Goal: Task Accomplishment & Management: Use online tool/utility

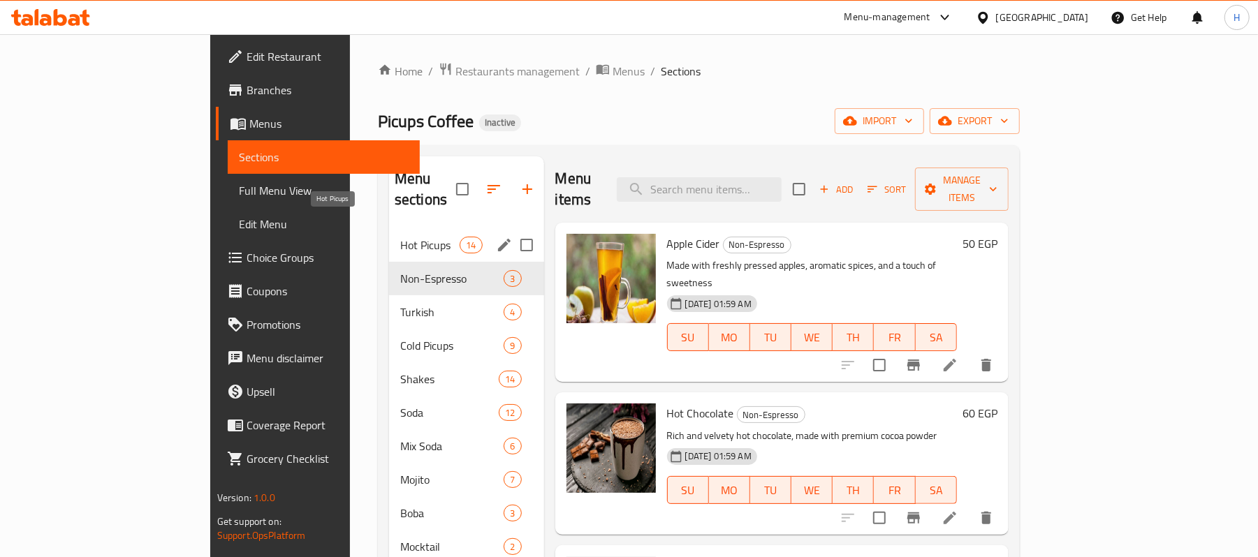
click at [400, 237] on span "Hot Picups" at bounding box center [429, 245] width 59 height 17
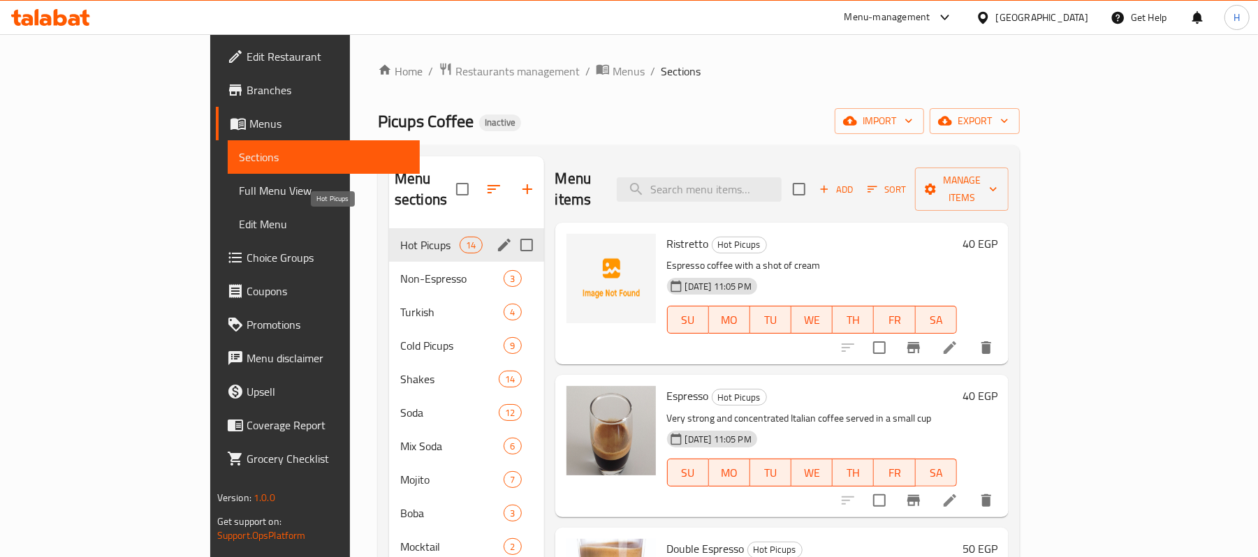
click at [400, 270] on span "Non-Espresso" at bounding box center [452, 278] width 104 height 17
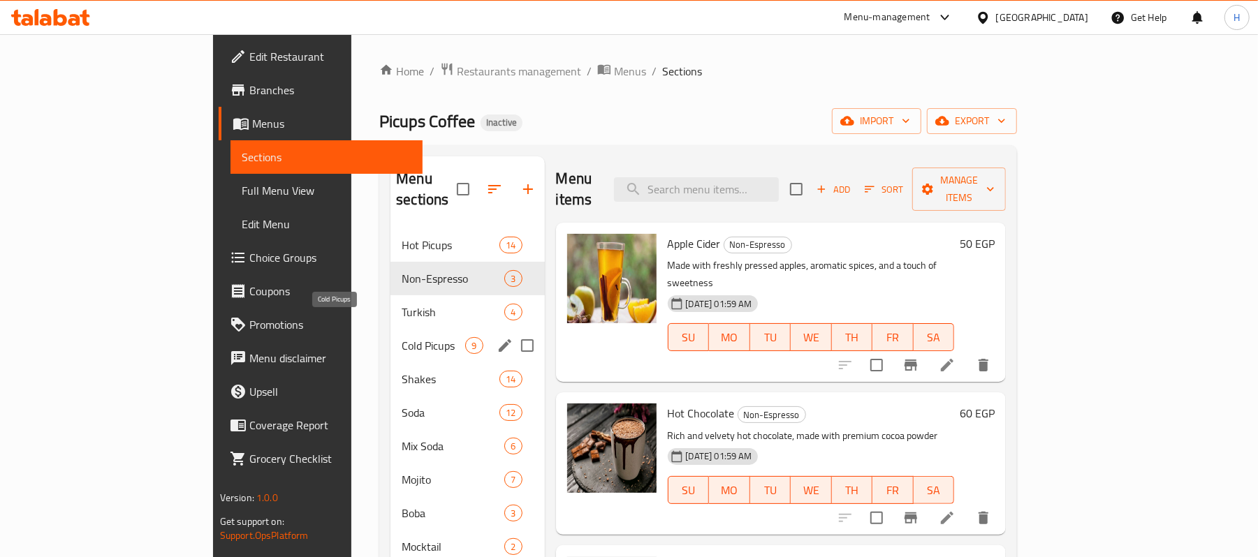
click at [402, 337] on span "Cold Picups" at bounding box center [434, 345] width 64 height 17
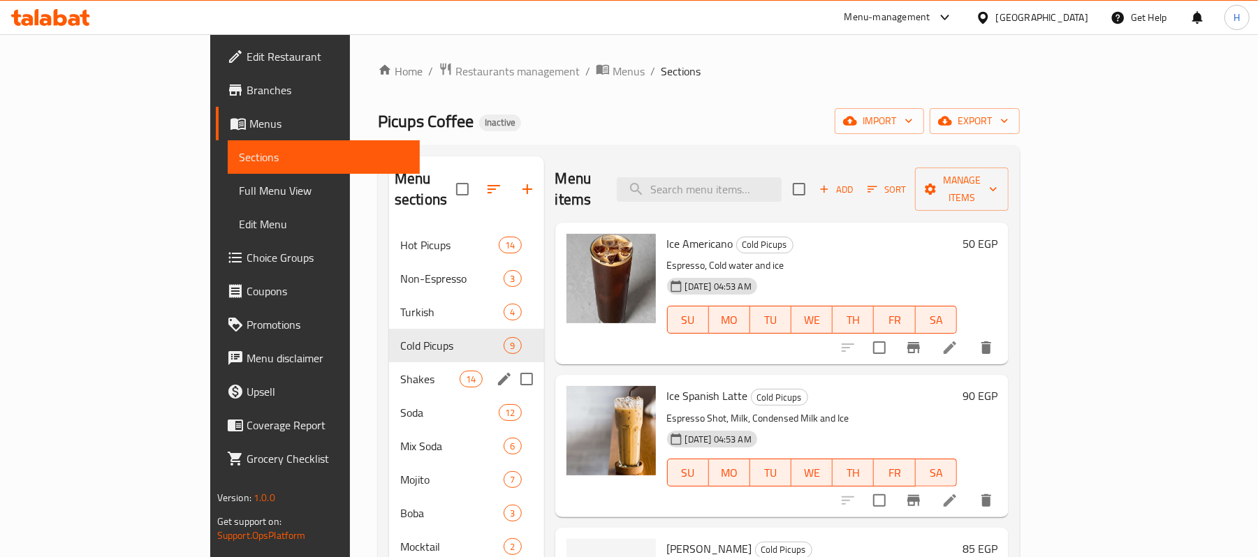
click at [389, 374] on div "Shakes 14" at bounding box center [466, 380] width 155 height 34
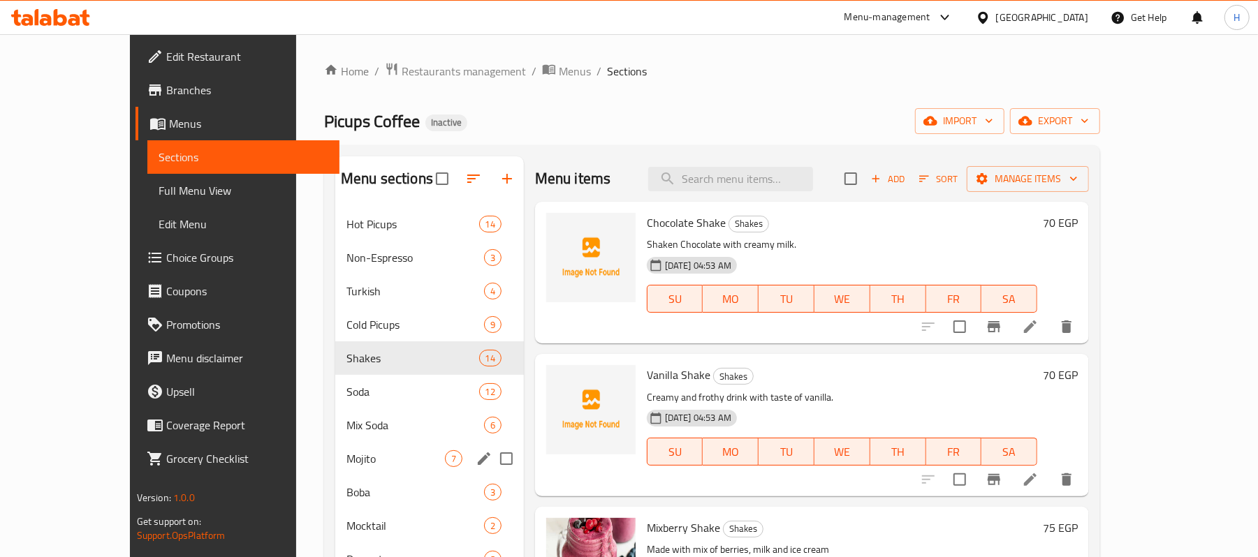
click at [346, 464] on span "Mojito" at bounding box center [395, 459] width 98 height 17
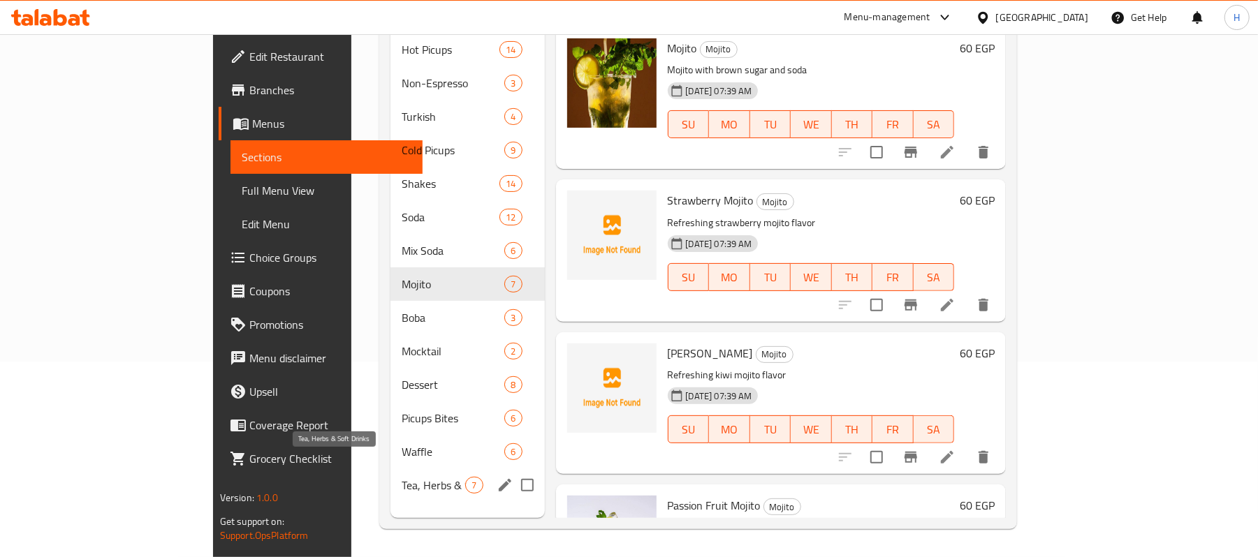
scroll to position [196, 0]
click at [390, 402] on div "Picups Bites 6" at bounding box center [467, 419] width 154 height 34
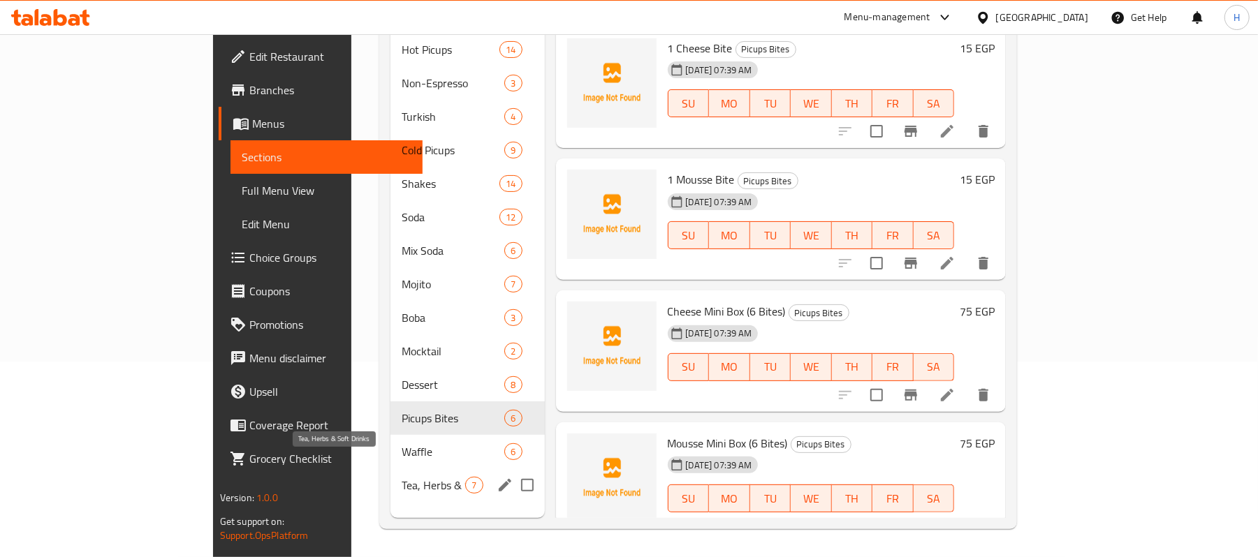
click at [402, 477] on span "Tea, Herbs & Soft Drinks" at bounding box center [434, 485] width 64 height 17
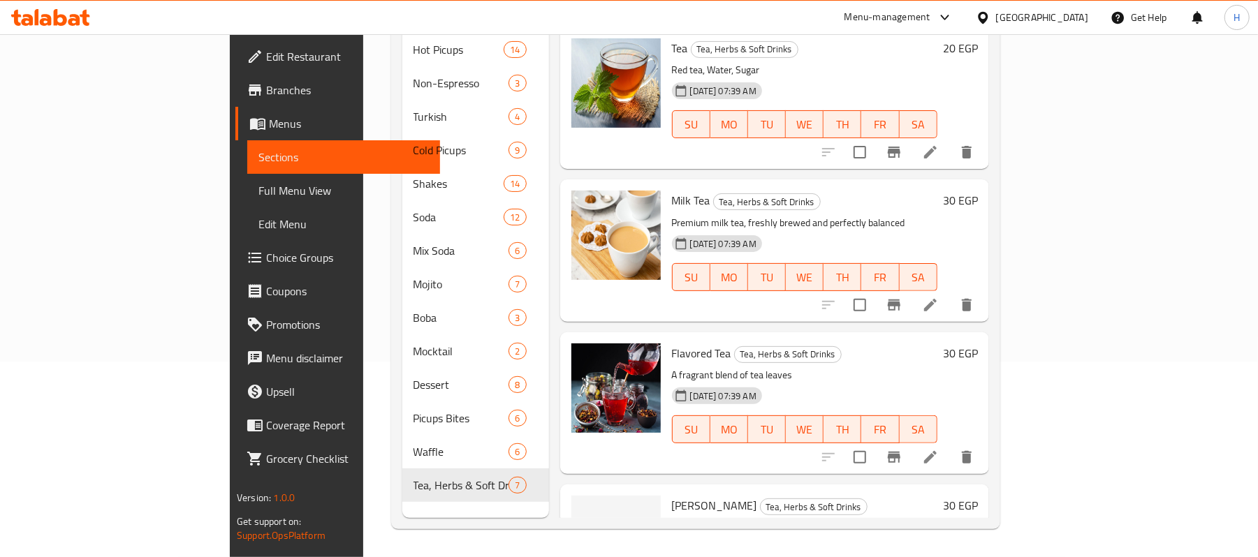
scroll to position [10, 0]
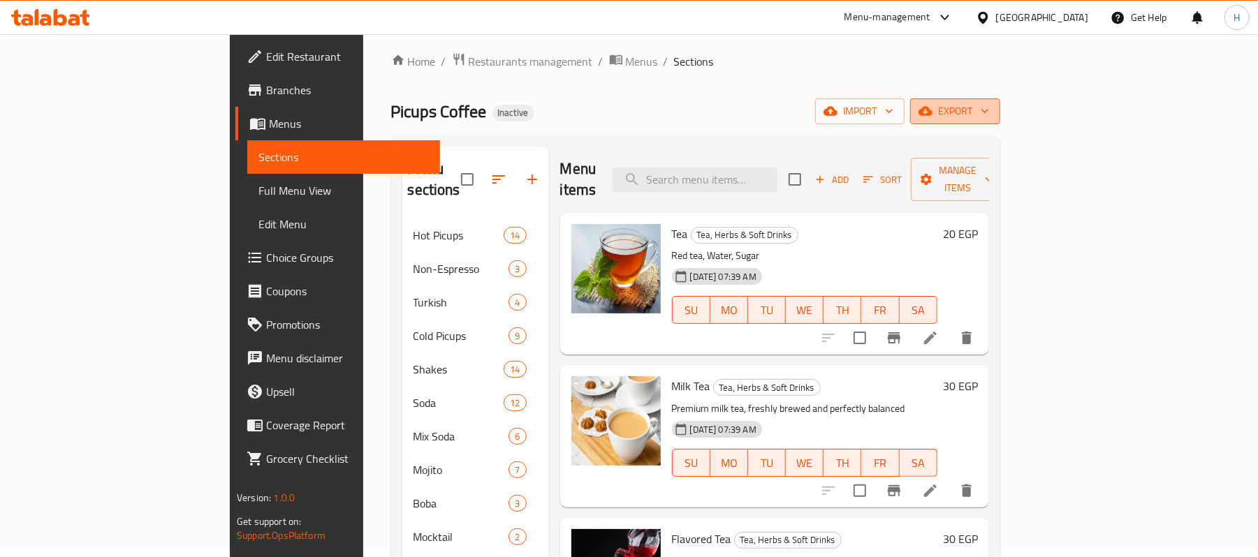
click at [989, 106] on span "export" at bounding box center [955, 111] width 68 height 17
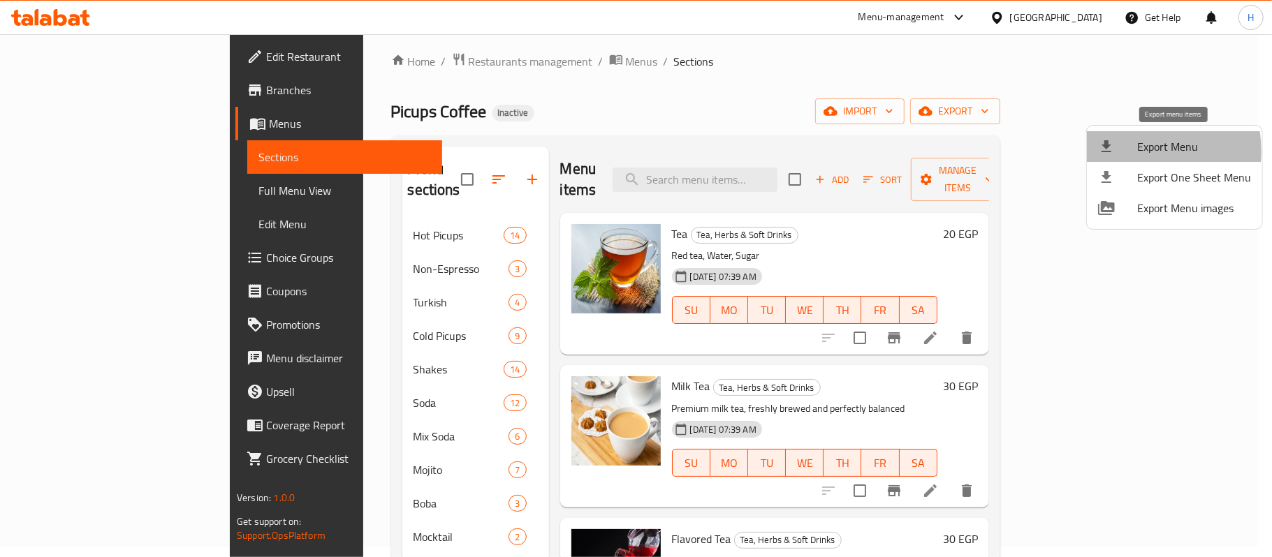
click at [1132, 151] on div at bounding box center [1117, 146] width 39 height 17
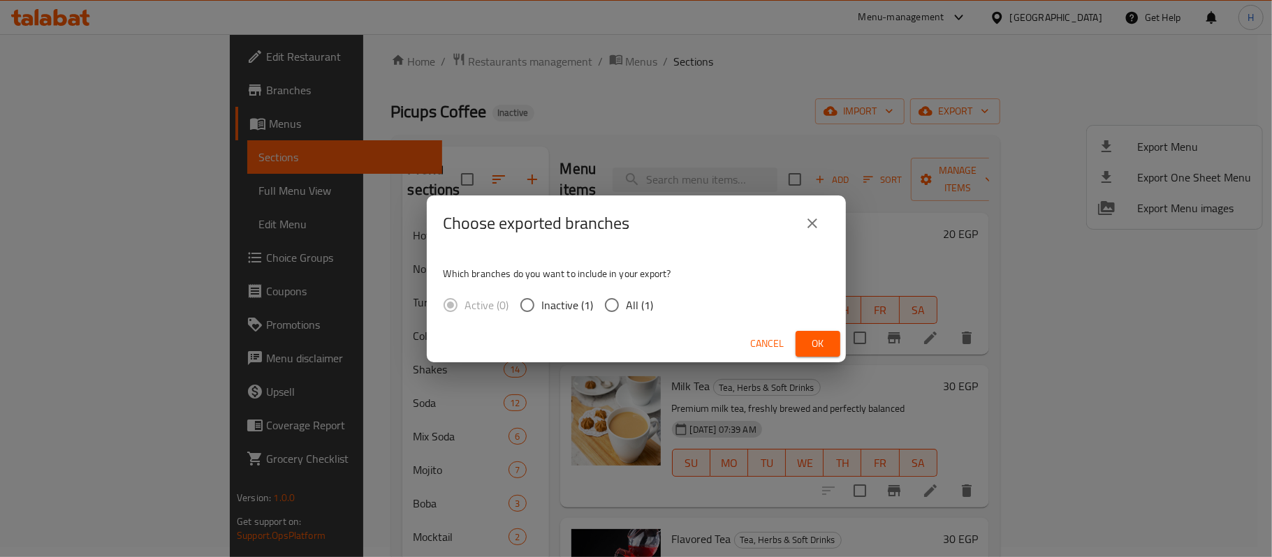
click at [632, 312] on span "All (1)" at bounding box center [640, 305] width 27 height 17
click at [627, 312] on input "All (1)" at bounding box center [611, 305] width 29 height 29
radio input "true"
click at [812, 342] on span "Ok" at bounding box center [818, 343] width 22 height 17
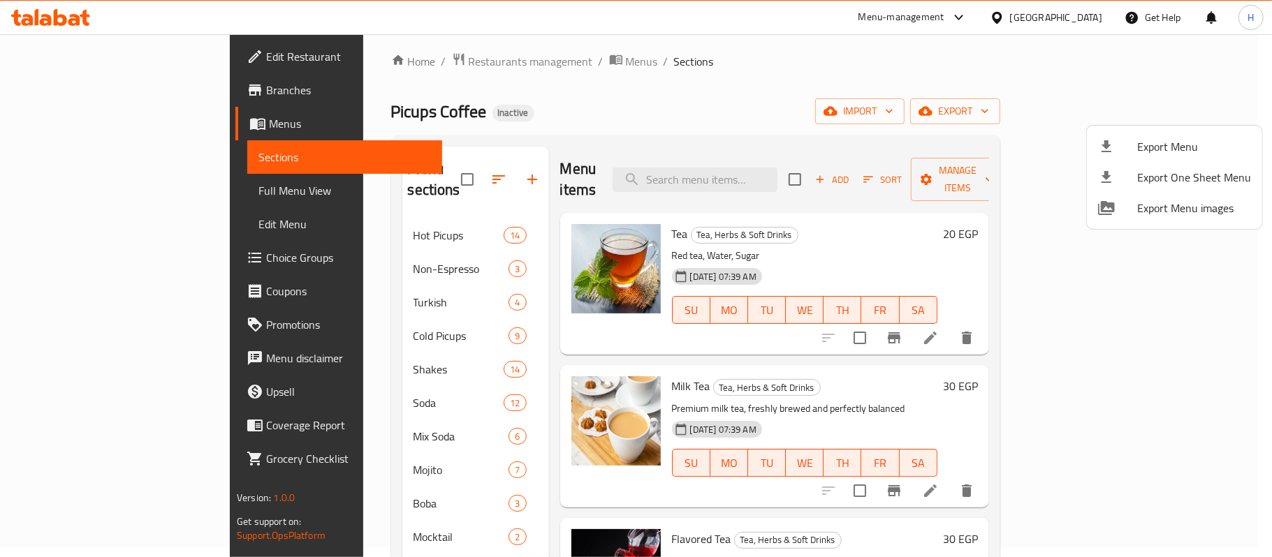
click at [778, 168] on div at bounding box center [636, 278] width 1272 height 557
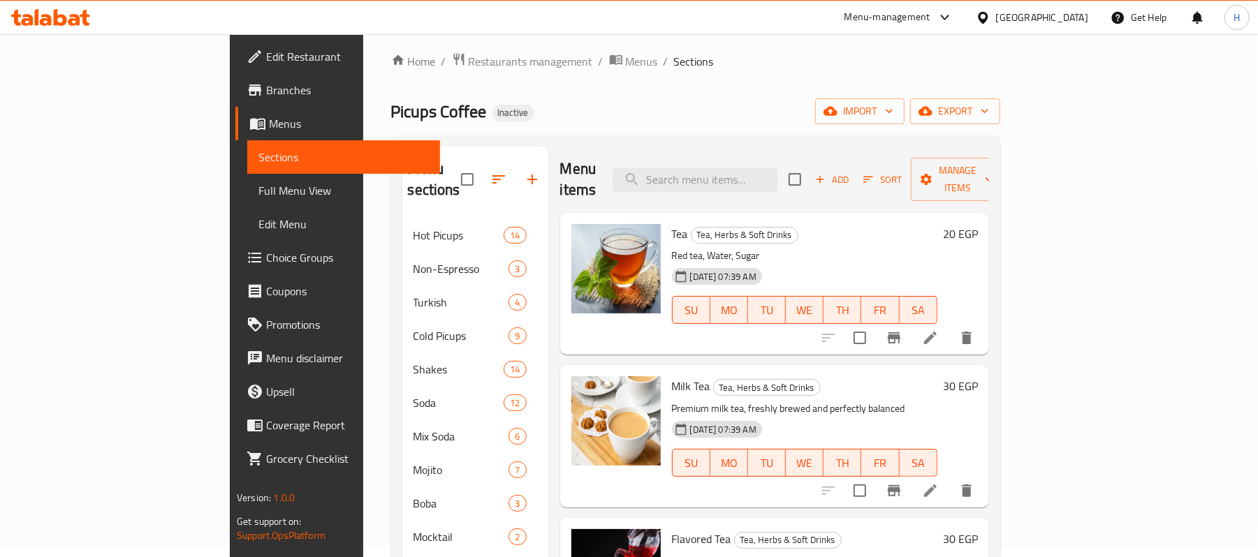
click at [777, 168] on input "search" at bounding box center [695, 180] width 165 height 24
paste input "Double Macchiato"
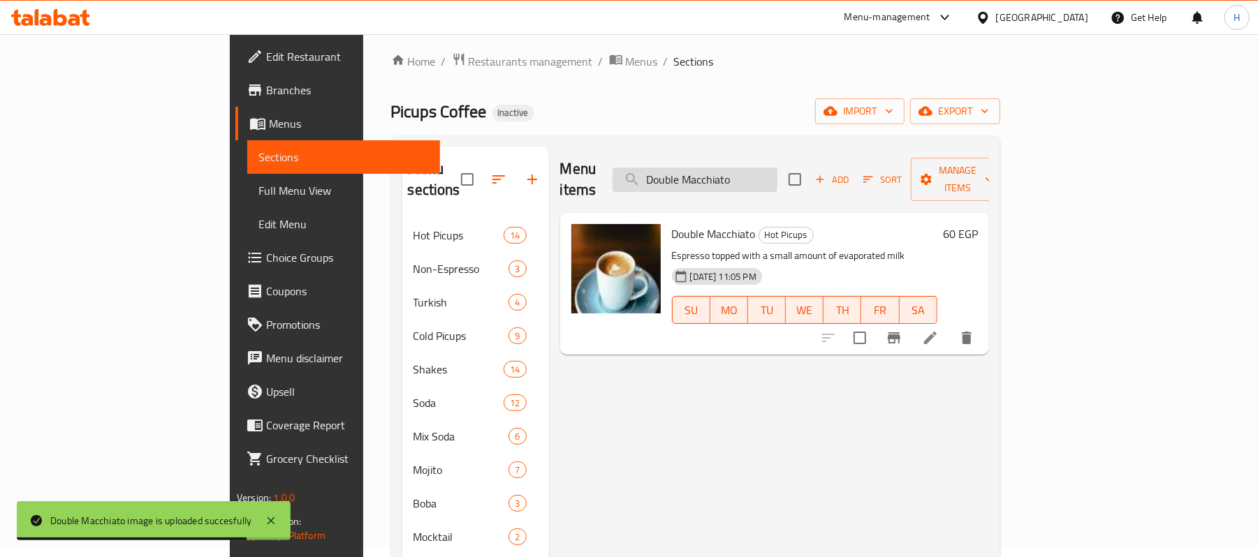
click at [760, 170] on input "Double Macchiato" at bounding box center [695, 180] width 165 height 24
paste input "Cortad"
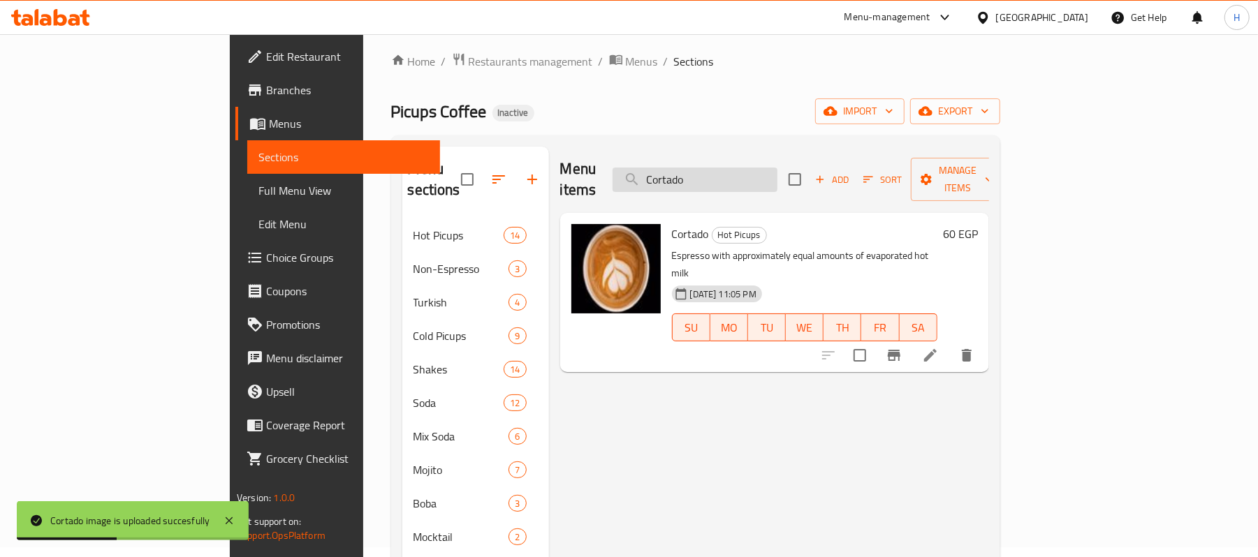
click at [761, 168] on input "Cortado" at bounding box center [695, 180] width 165 height 24
paste input "Latte"
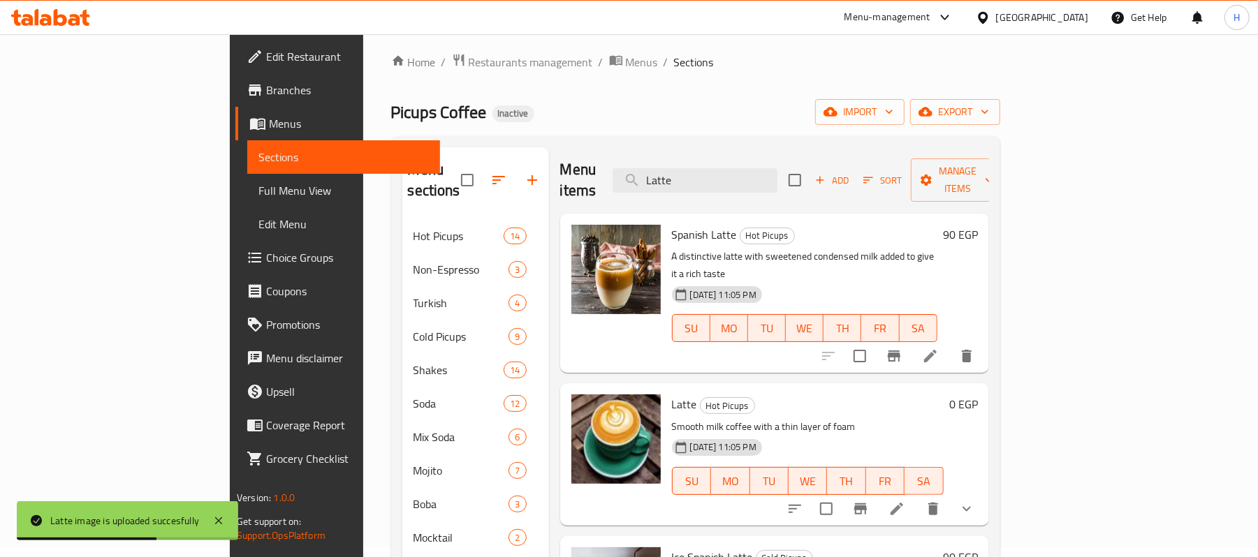
scroll to position [0, 0]
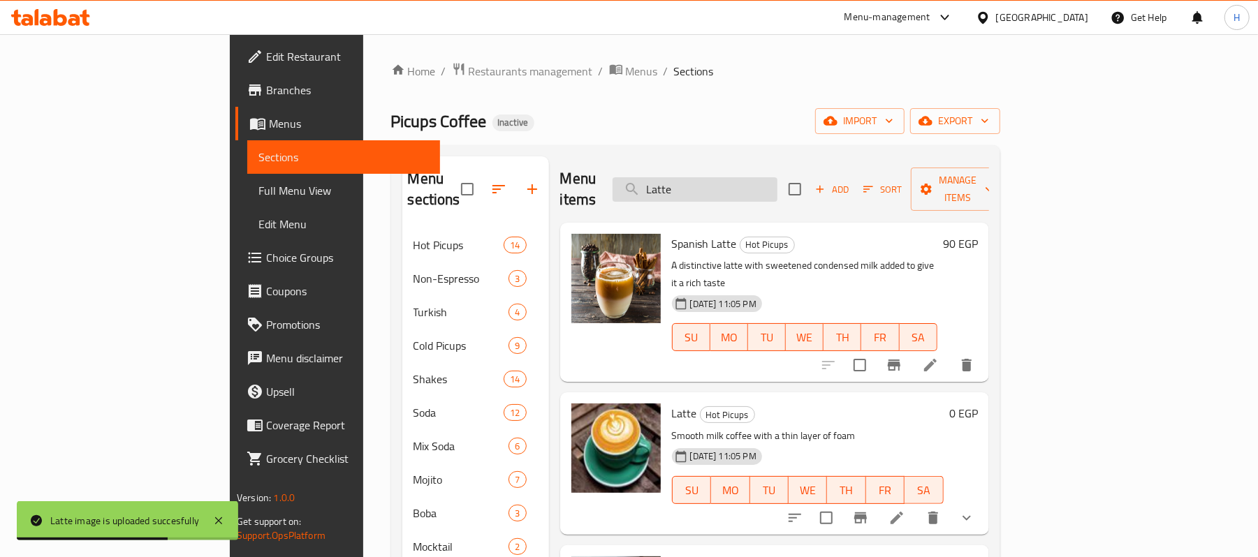
click at [767, 177] on input "Latte" at bounding box center [695, 189] width 165 height 24
paste input "Chocolate Shak"
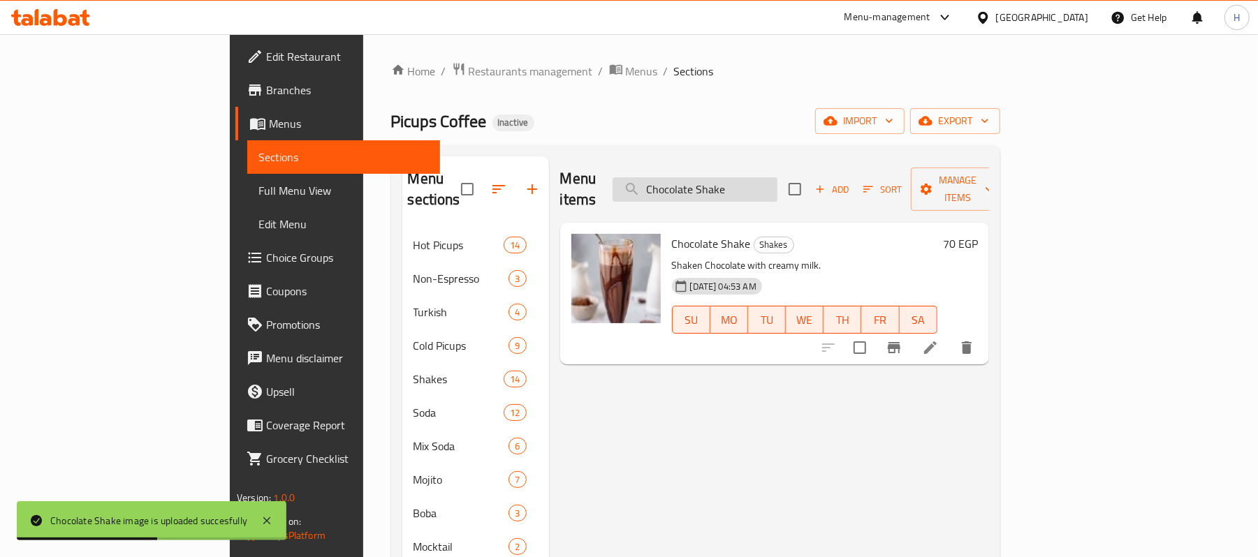
click at [759, 180] on input "Chocolate Shake" at bounding box center [695, 189] width 165 height 24
paste input "Vanilla"
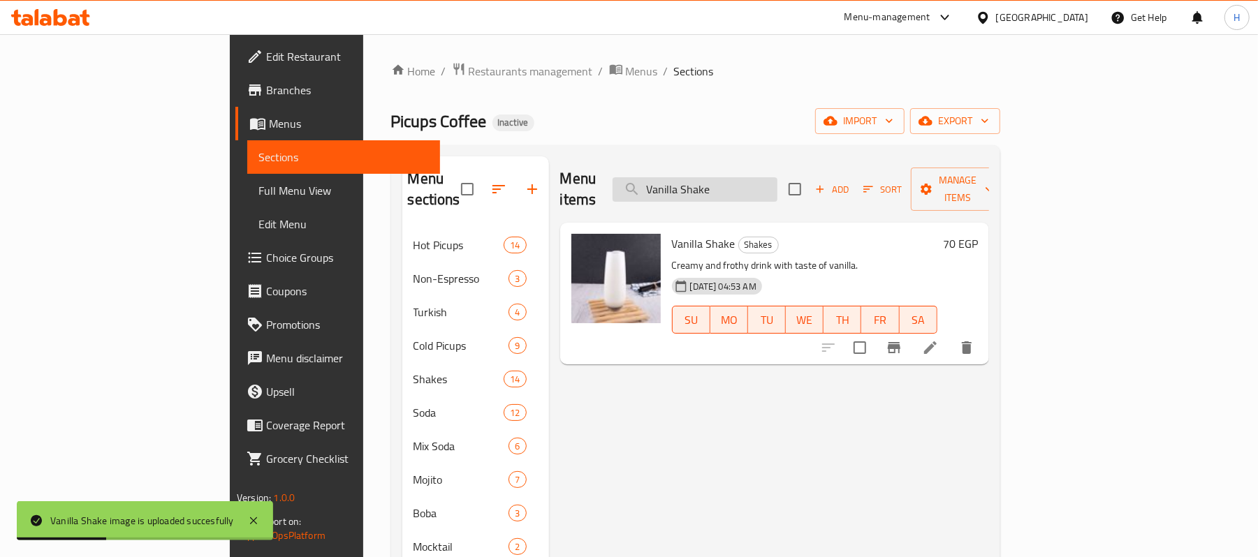
click at [771, 177] on input "Vanilla Shake" at bounding box center [695, 189] width 165 height 24
paste input "Kinder"
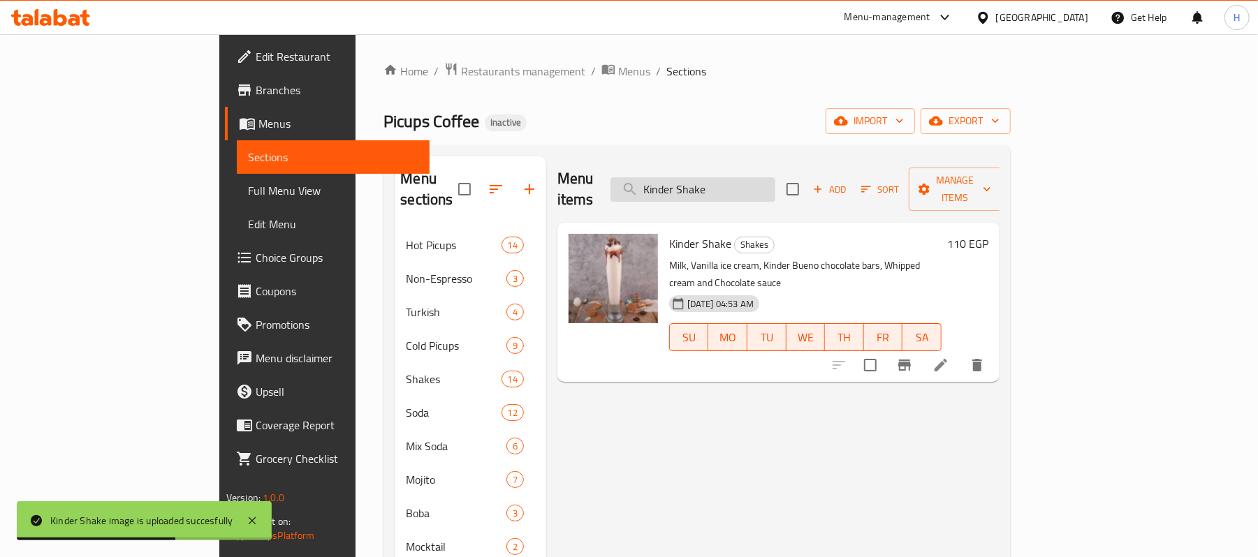
click at [766, 177] on input "Kinder Shake" at bounding box center [692, 189] width 165 height 24
paste input "Cola Soda"
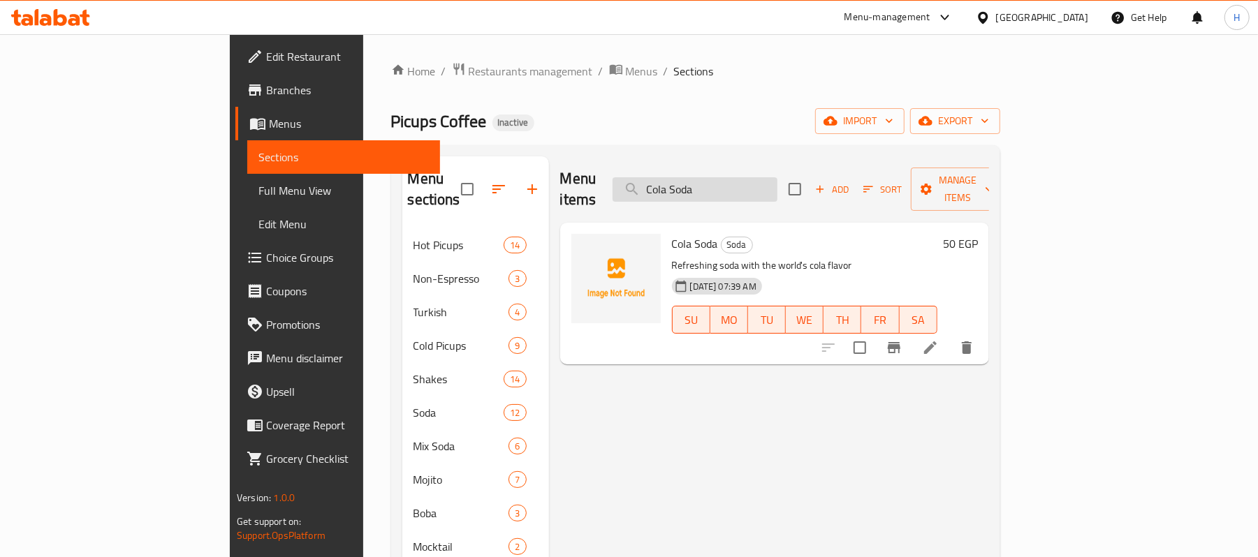
click at [775, 177] on input "Cola Soda" at bounding box center [695, 189] width 165 height 24
paste input "[PERSON_NAME]"
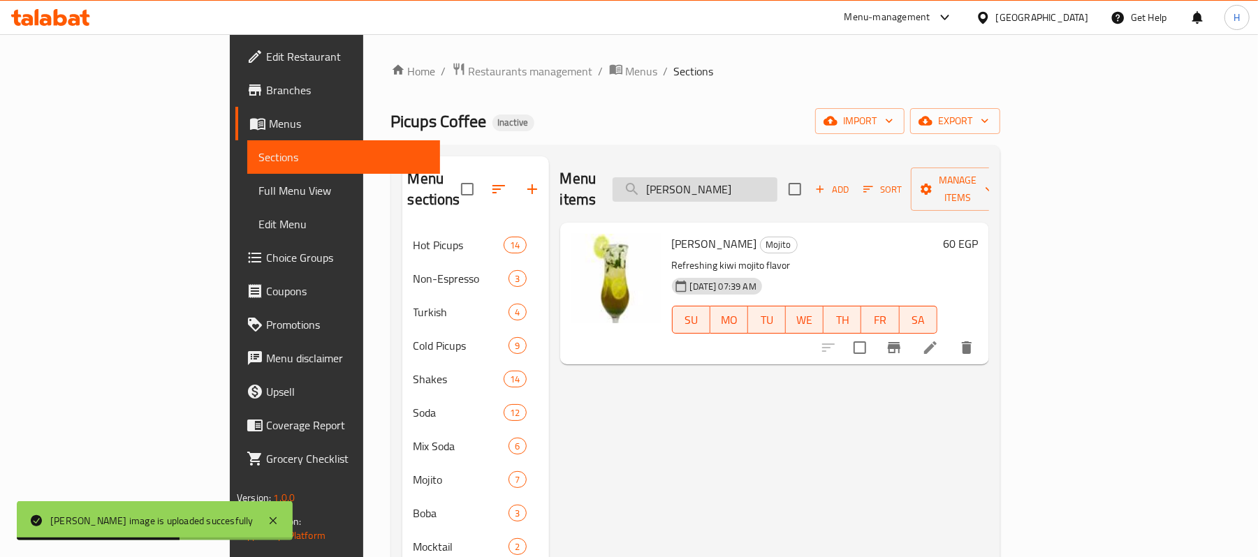
click at [777, 186] on input "[PERSON_NAME]" at bounding box center [695, 189] width 165 height 24
paste input "Apple"
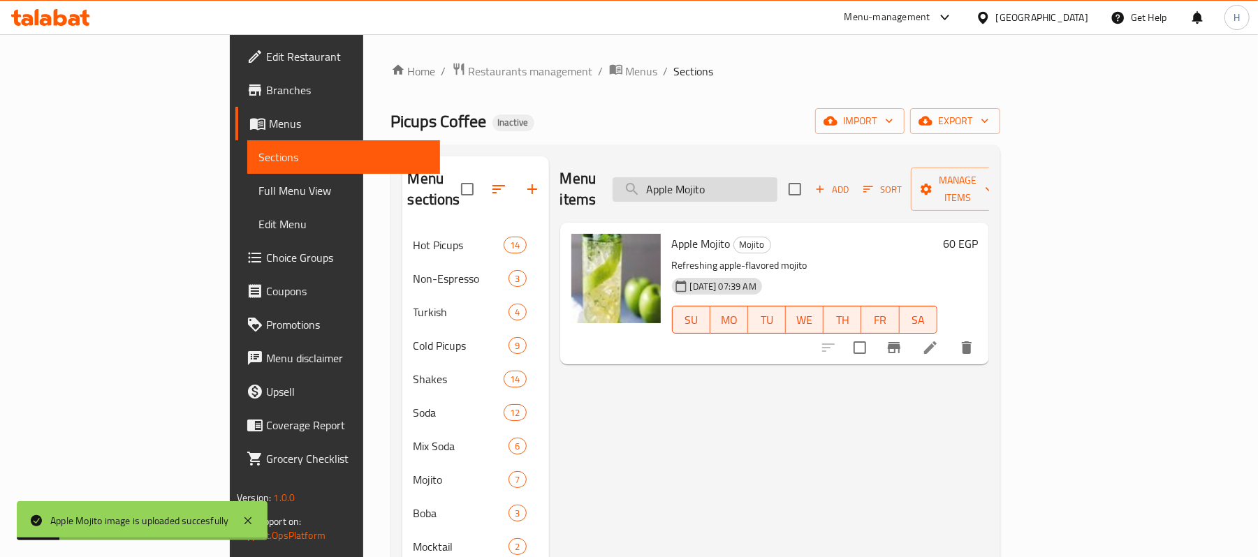
click at [777, 177] on input "Apple Mojito" at bounding box center [695, 189] width 165 height 24
paste input "Lotus Waffle"
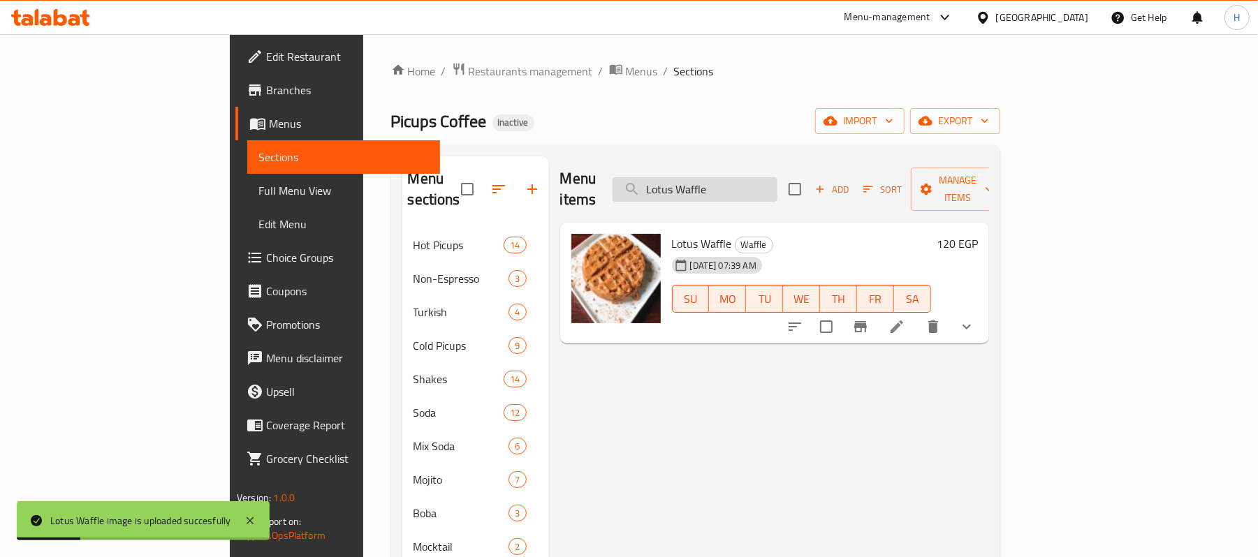
click at [777, 190] on input "Lotus Waffle" at bounding box center [695, 189] width 165 height 24
paste input "Pistachio Waffle"
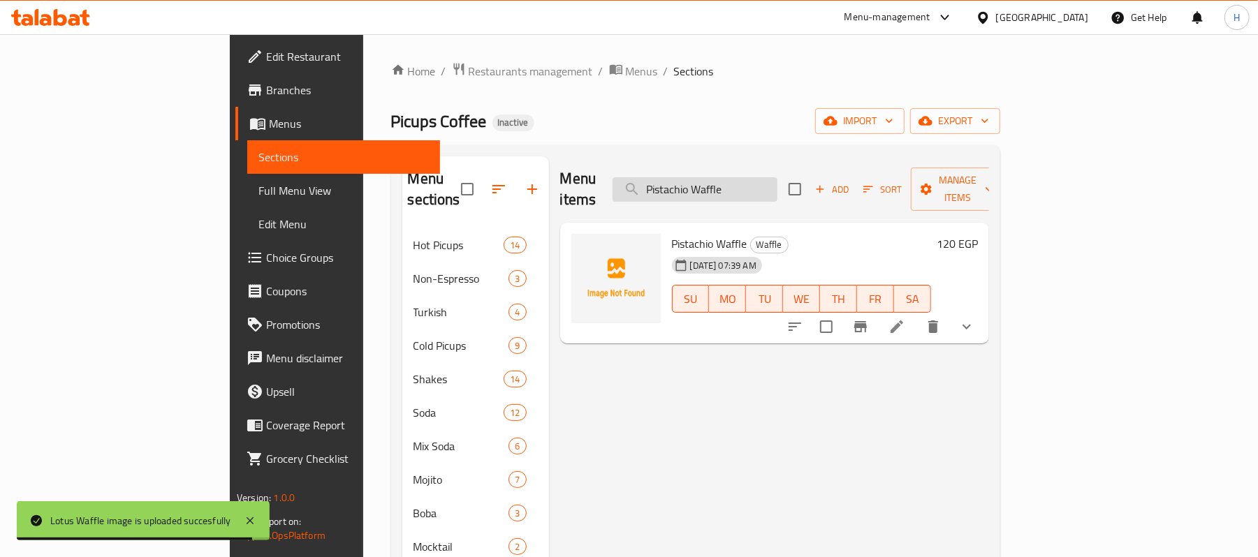
click at [777, 182] on input "Pistachio Waffle" at bounding box center [695, 189] width 165 height 24
paste input "Nutella"
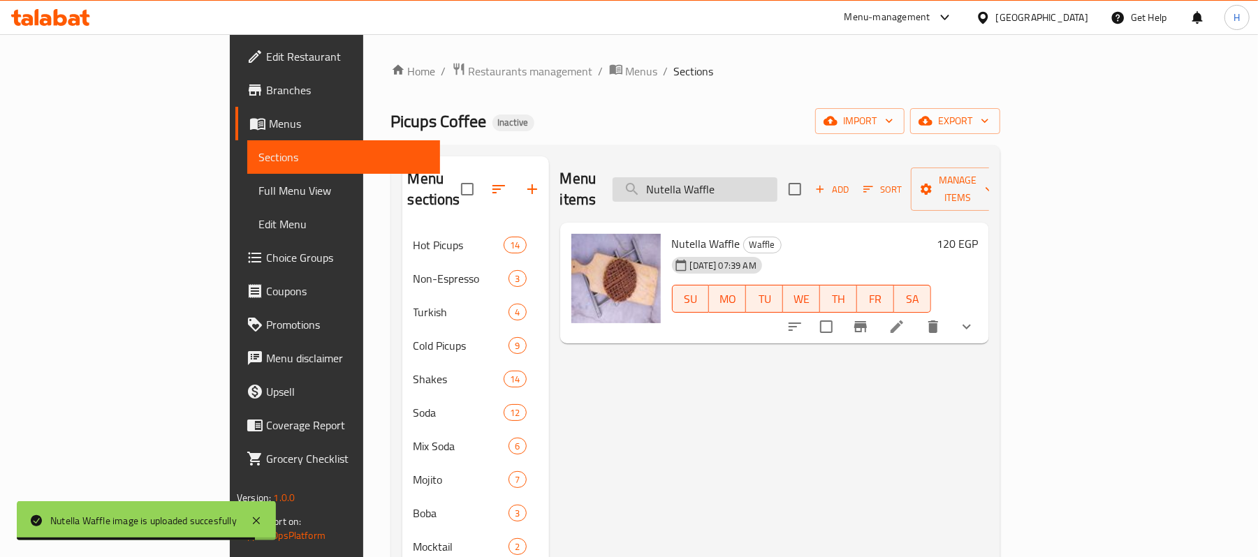
click at [777, 177] on input "Nutella Waffle" at bounding box center [695, 189] width 165 height 24
paste input "RISTRETTO"
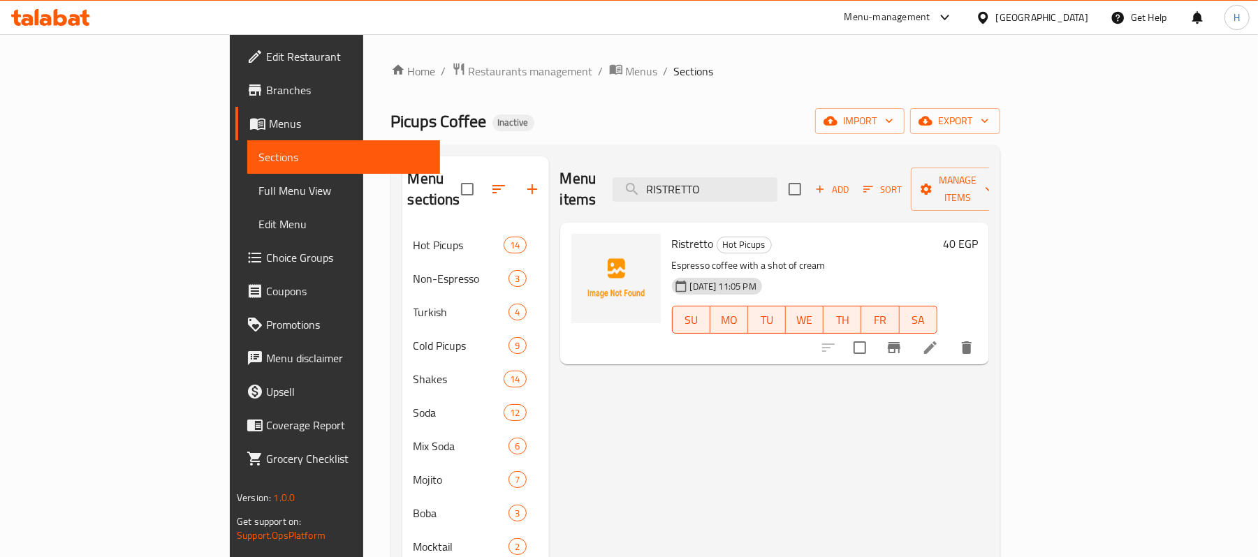
type input "RISTRETTO"
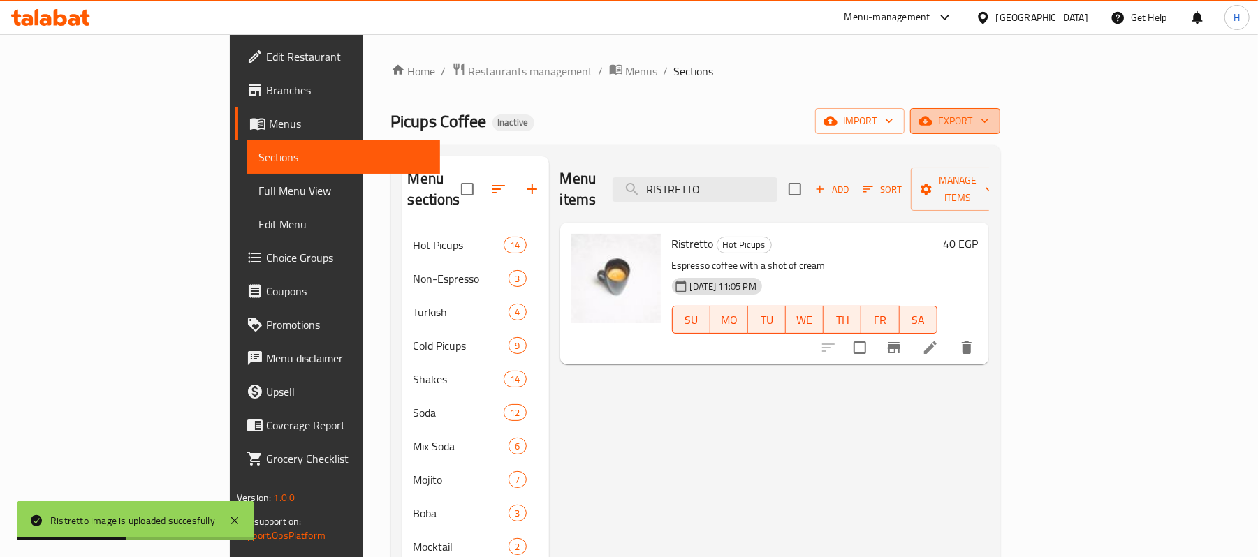
click at [1000, 109] on button "export" at bounding box center [955, 121] width 90 height 26
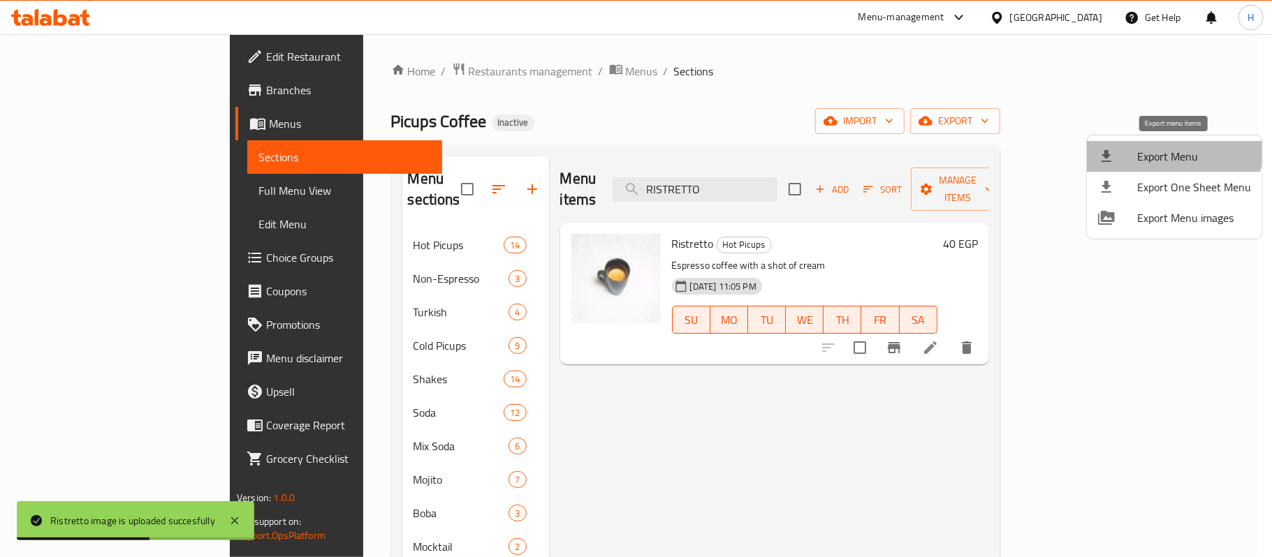
click at [1152, 142] on li "Export Menu" at bounding box center [1174, 156] width 175 height 31
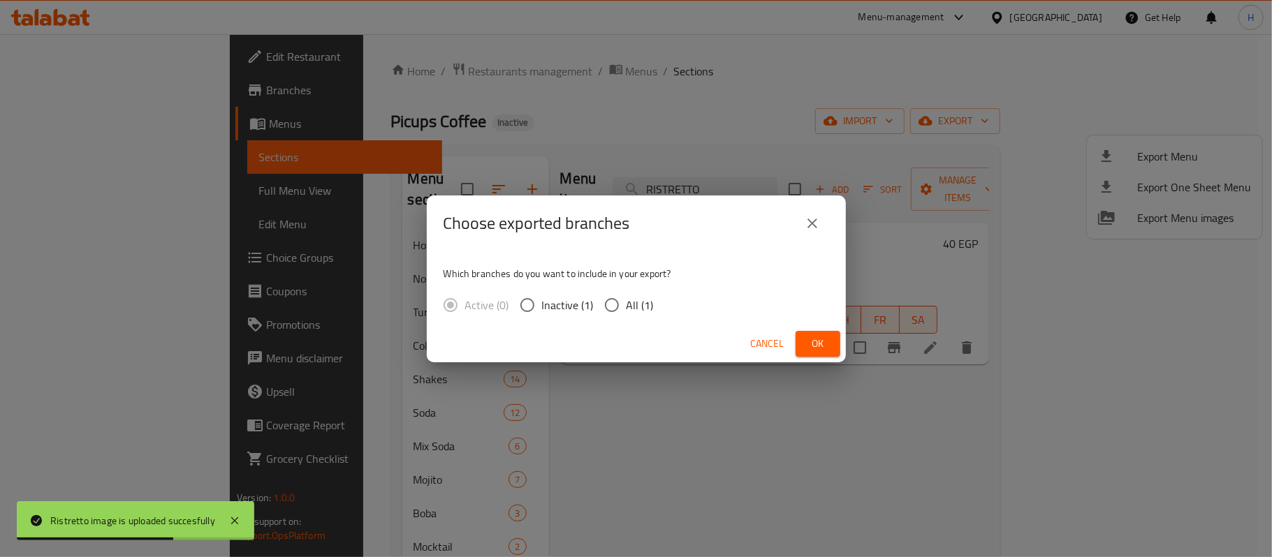
click at [620, 305] on input "All (1)" at bounding box center [611, 305] width 29 height 29
radio input "true"
click at [828, 355] on button "Ok" at bounding box center [818, 344] width 45 height 26
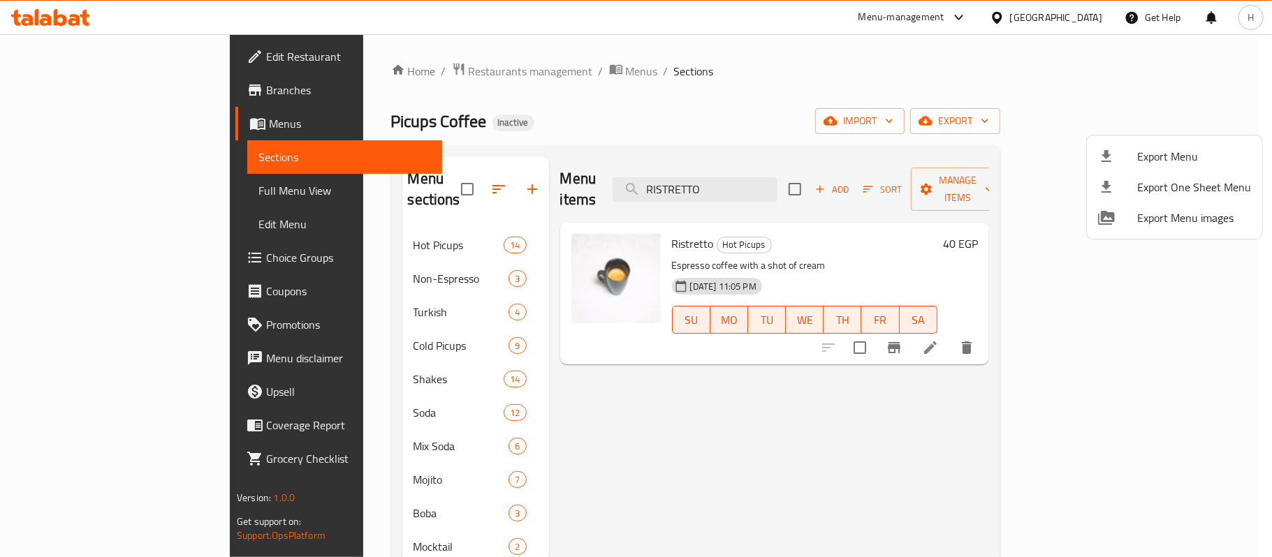
click at [77, 183] on div at bounding box center [636, 278] width 1272 height 557
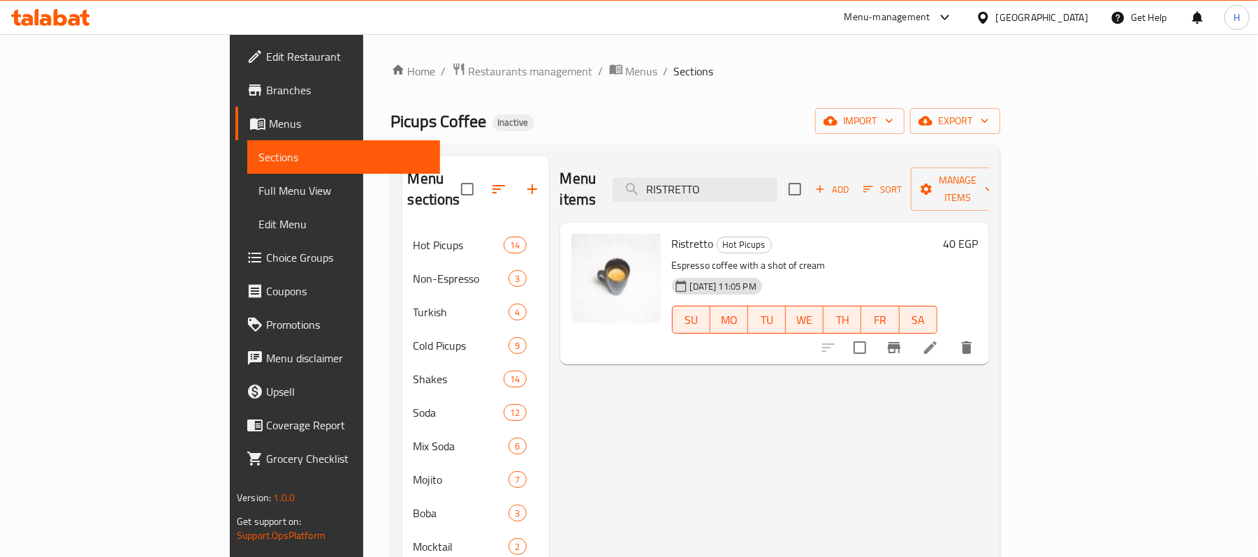
click at [258, 183] on span "Full Menu View" at bounding box center [343, 190] width 170 height 17
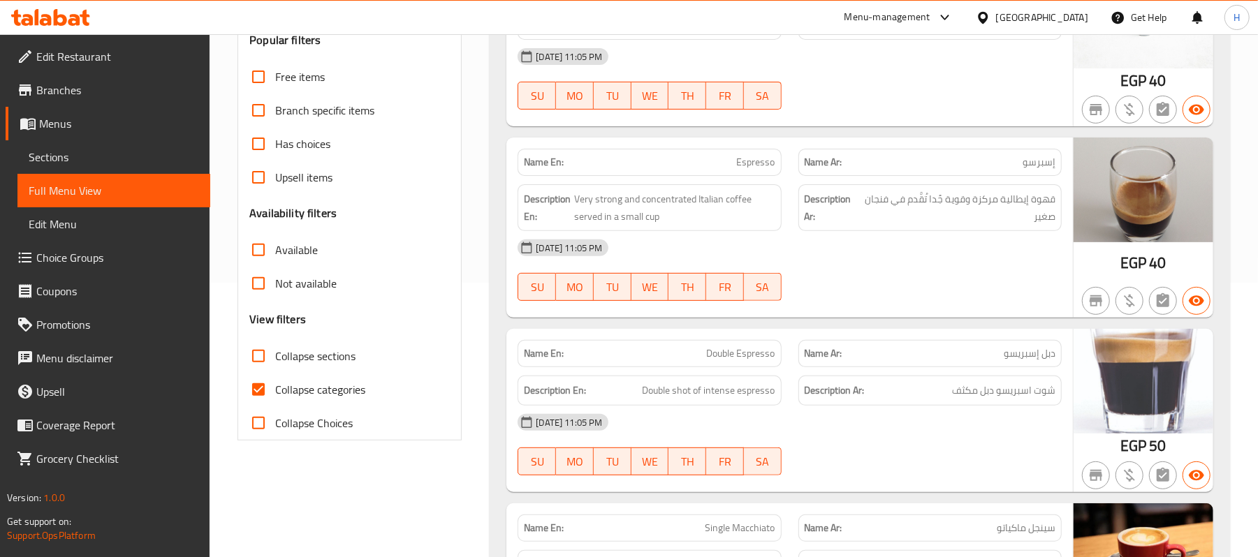
scroll to position [279, 0]
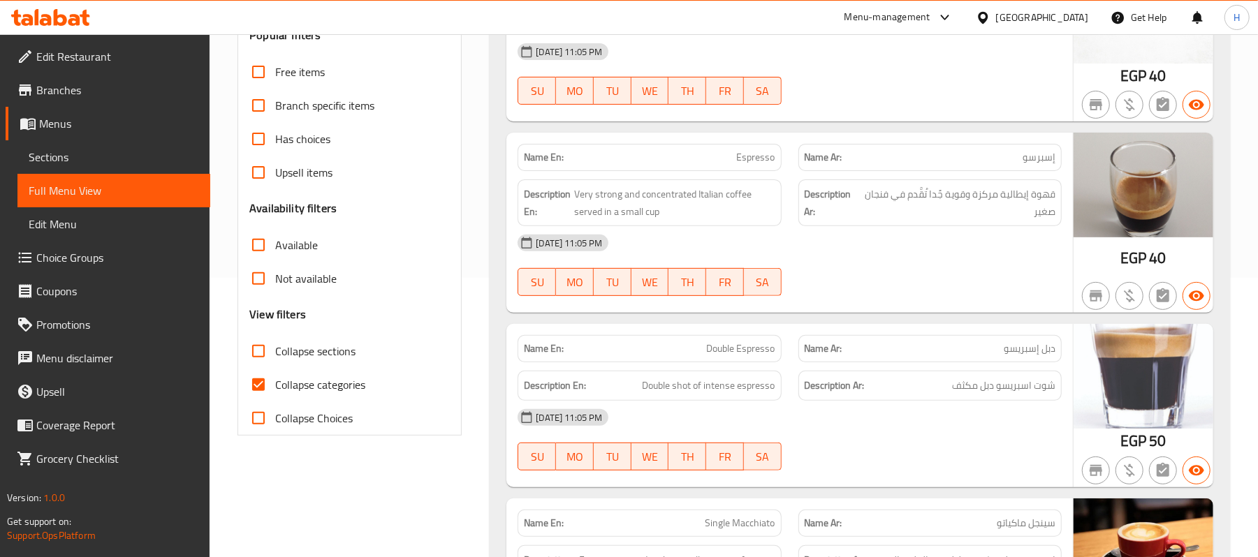
click at [342, 387] on span "Collapse categories" at bounding box center [320, 384] width 90 height 17
click at [275, 387] on input "Collapse categories" at bounding box center [259, 385] width 34 height 34
checkbox input "false"
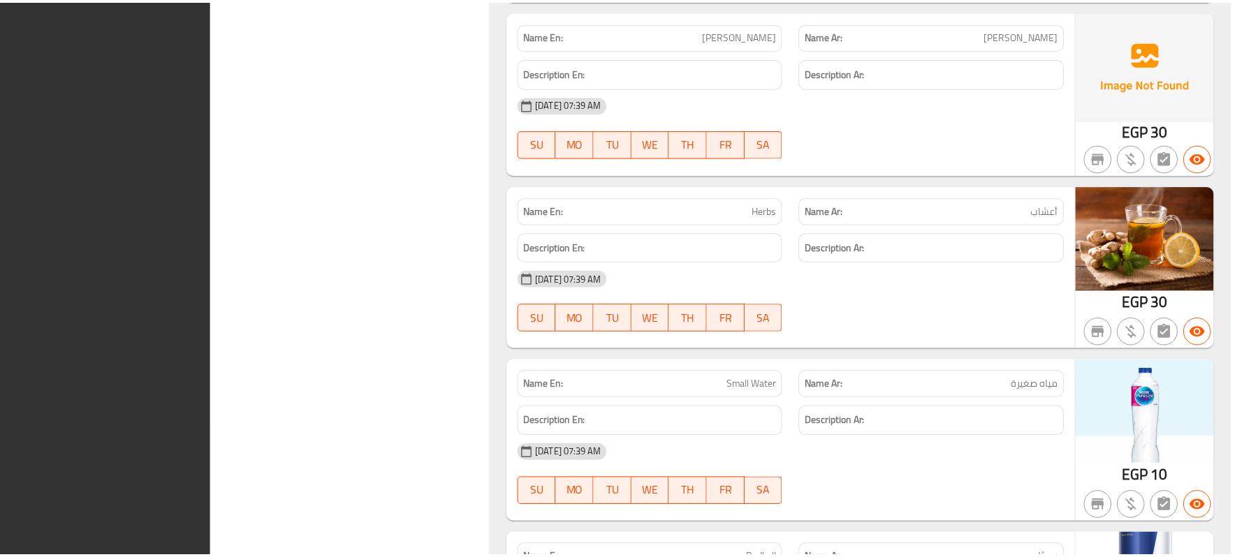
scroll to position [23162, 0]
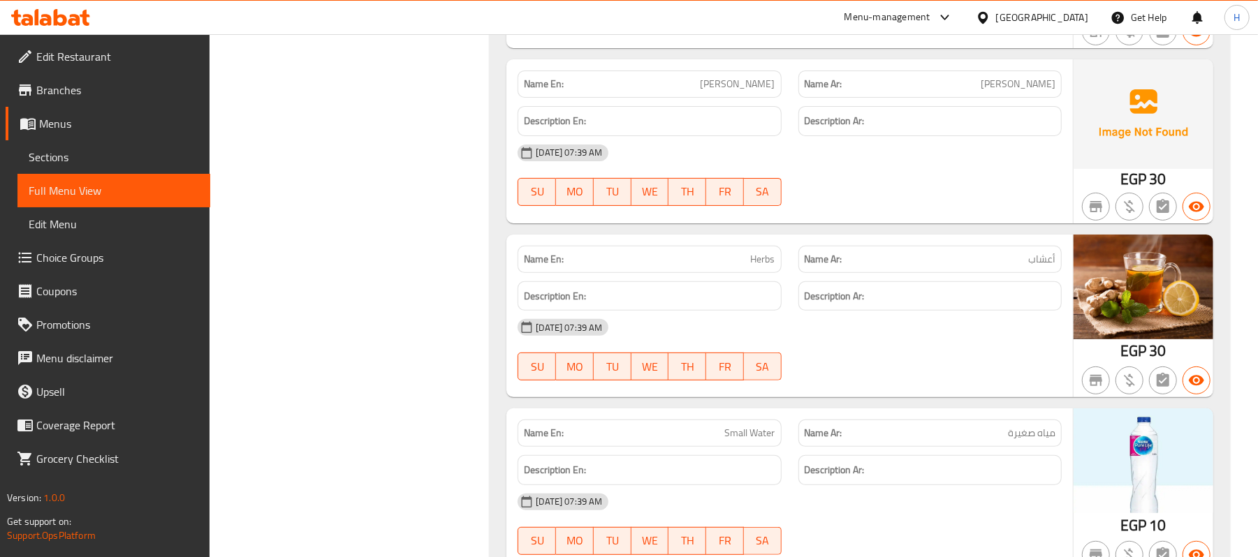
click at [149, 151] on span "Sections" at bounding box center [114, 157] width 170 height 17
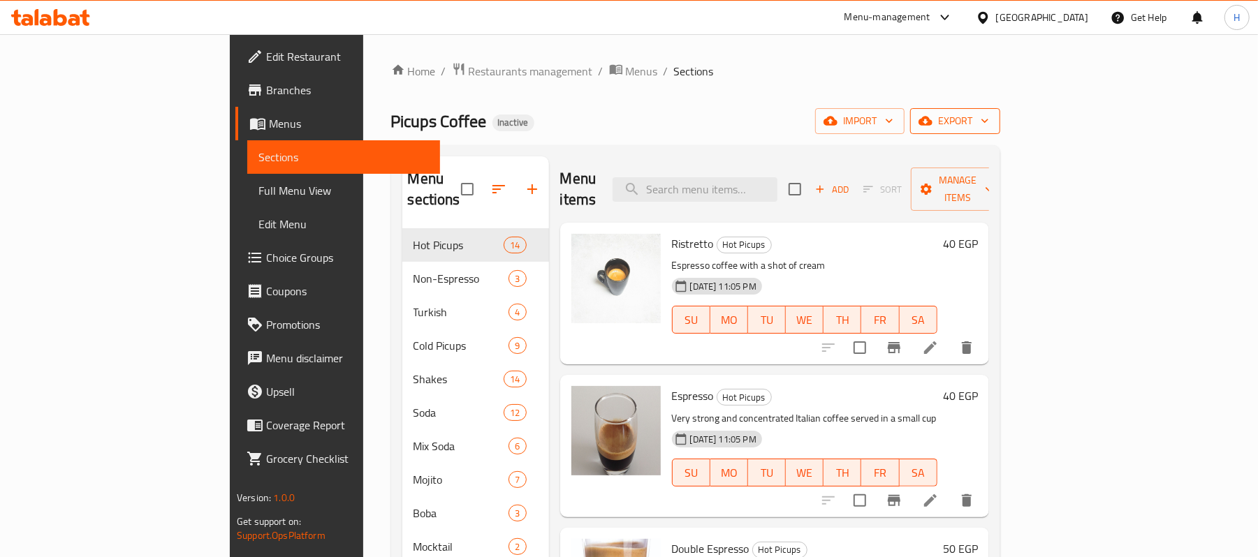
click at [989, 127] on span "export" at bounding box center [955, 120] width 68 height 17
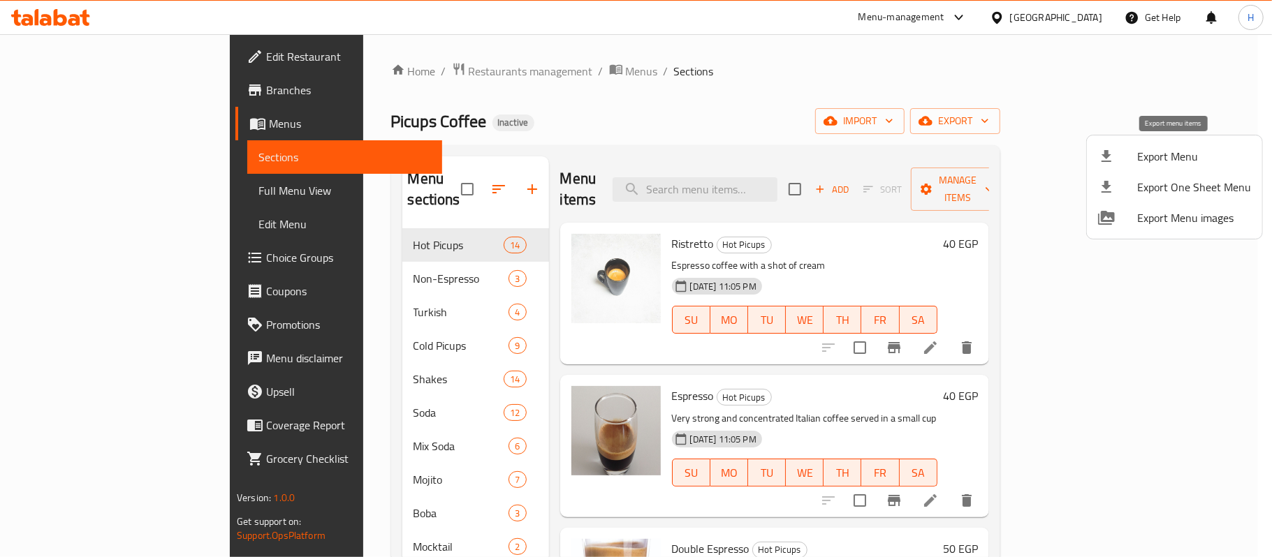
click at [1143, 168] on li "Export Menu" at bounding box center [1174, 156] width 175 height 31
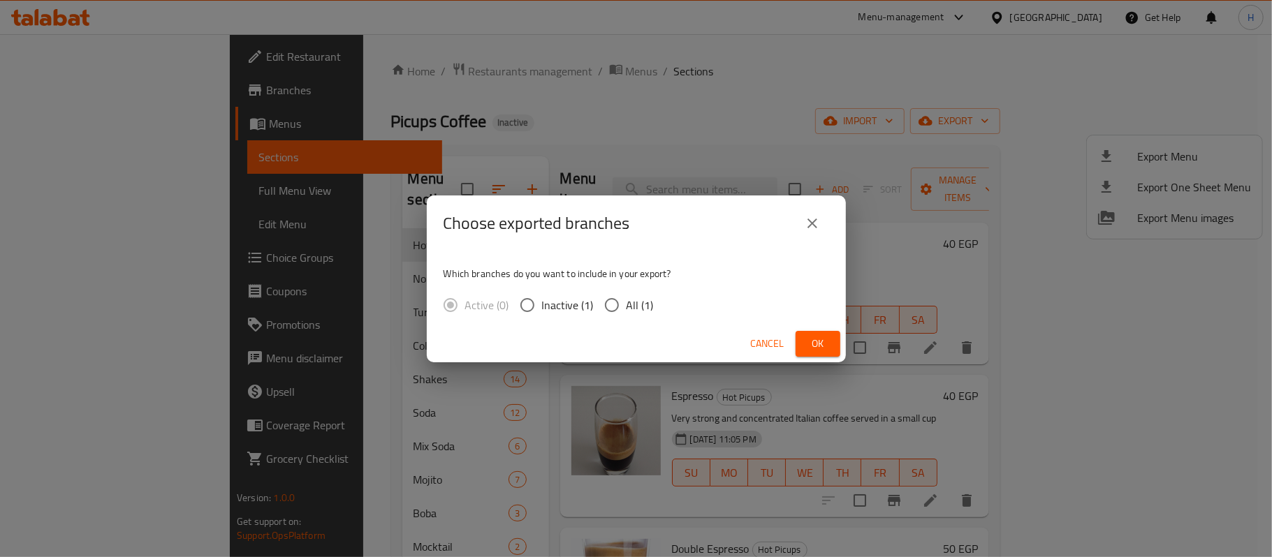
click at [608, 300] on input "All (1)" at bounding box center [611, 305] width 29 height 29
radio input "true"
click at [803, 336] on button "Ok" at bounding box center [818, 344] width 45 height 26
